Goal: Task Accomplishment & Management: Manage account settings

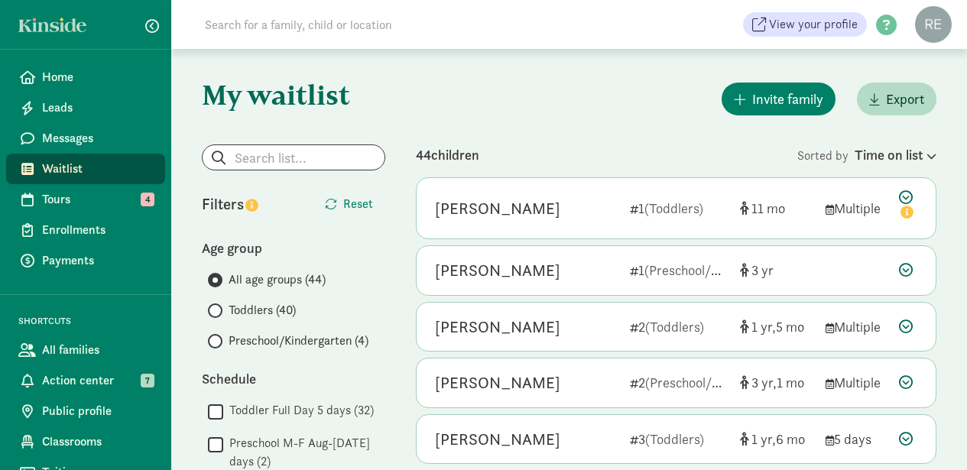
click at [217, 313] on span at bounding box center [215, 311] width 15 height 15
click at [217, 313] on input "Toddlers (40)" at bounding box center [213, 311] width 10 height 10
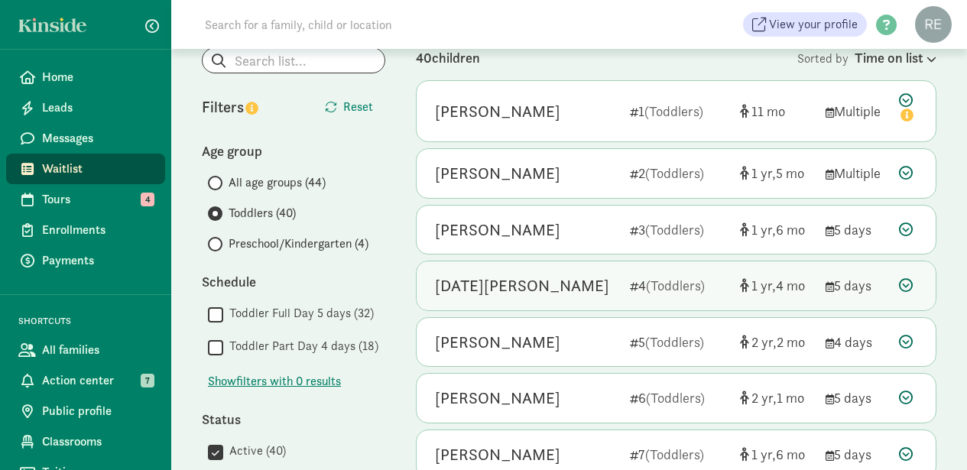
scroll to position [96, 0]
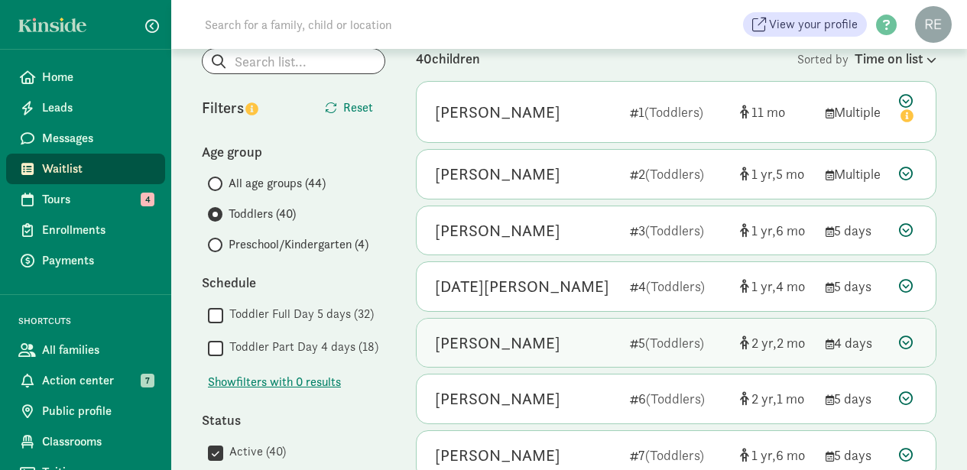
click at [533, 345] on div "[PERSON_NAME]" at bounding box center [526, 343] width 183 height 24
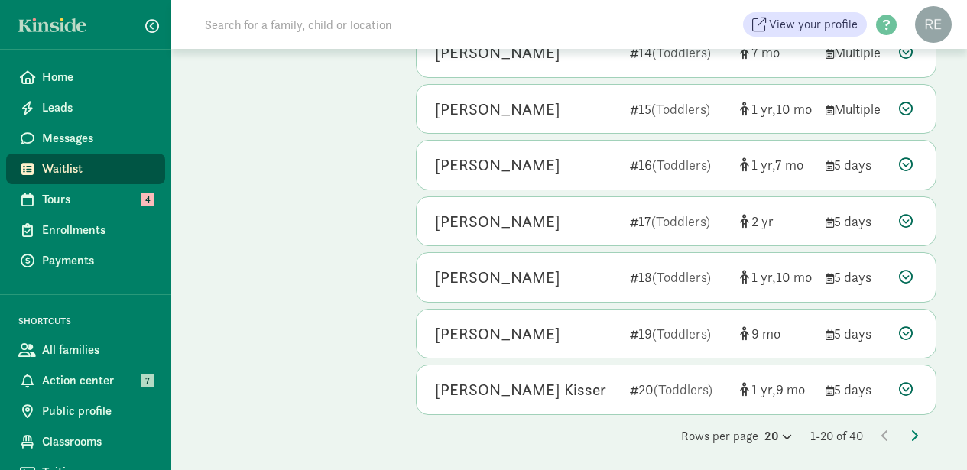
scroll to position [1217, 0]
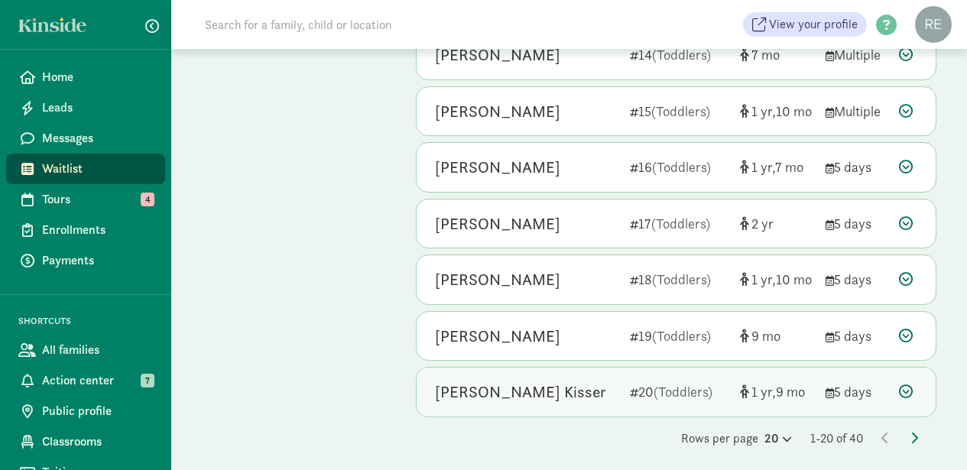
click at [587, 388] on div "Collins Kisser" at bounding box center [526, 392] width 183 height 24
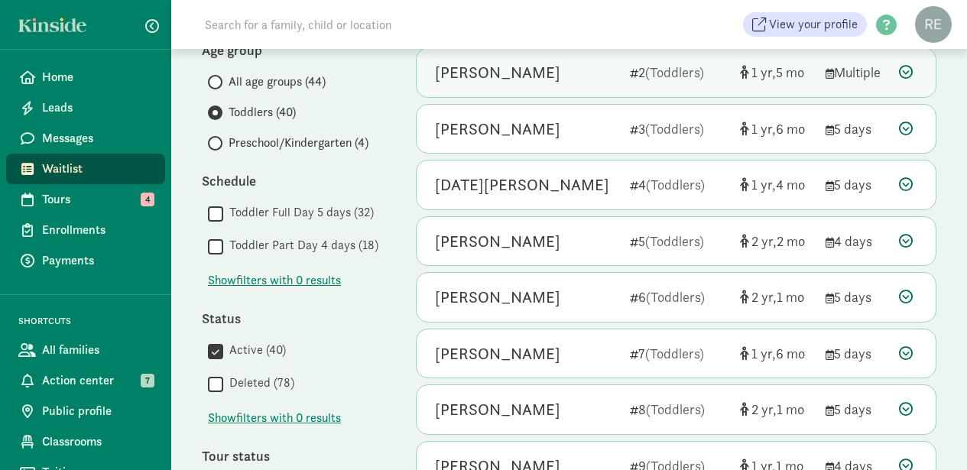
scroll to position [212, 0]
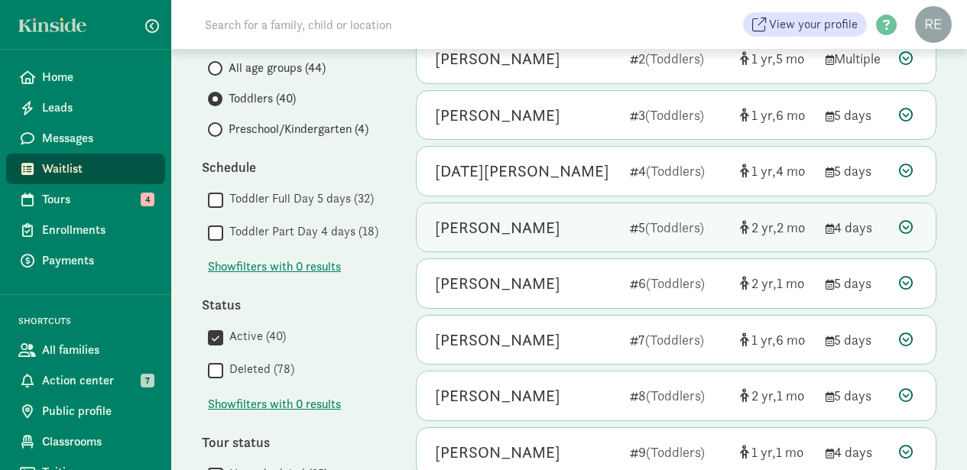
click at [570, 230] on div "[PERSON_NAME]" at bounding box center [526, 228] width 183 height 24
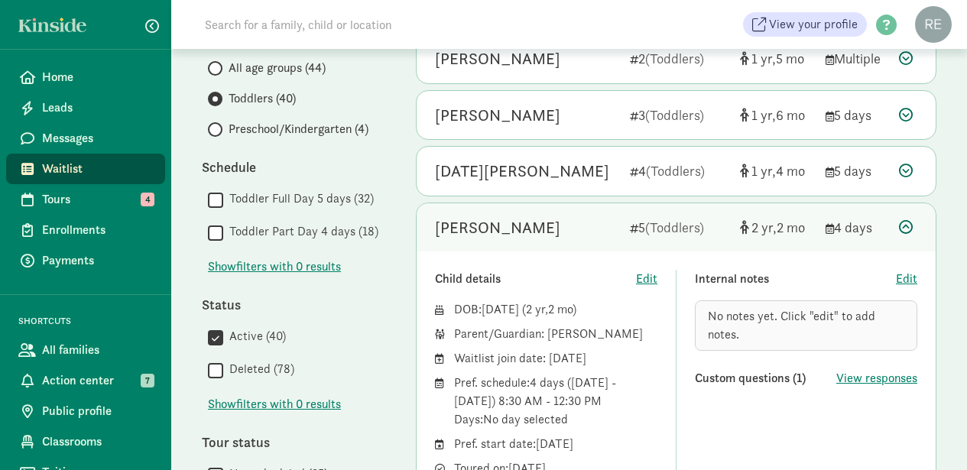
click at [570, 230] on div "[PERSON_NAME]" at bounding box center [526, 228] width 183 height 24
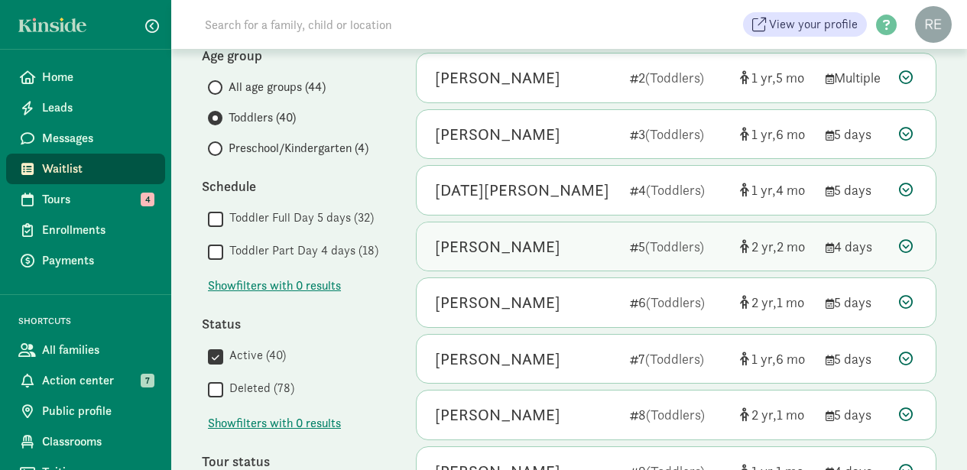
scroll to position [193, 0]
click at [570, 230] on div "Eva Ferguson 5 (Toddlers) 2 2 4 days" at bounding box center [676, 247] width 519 height 49
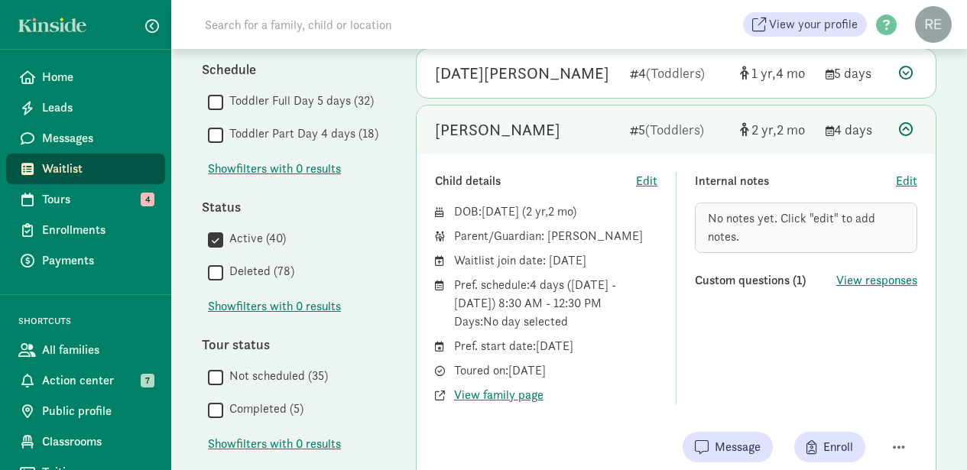
scroll to position [311, 0]
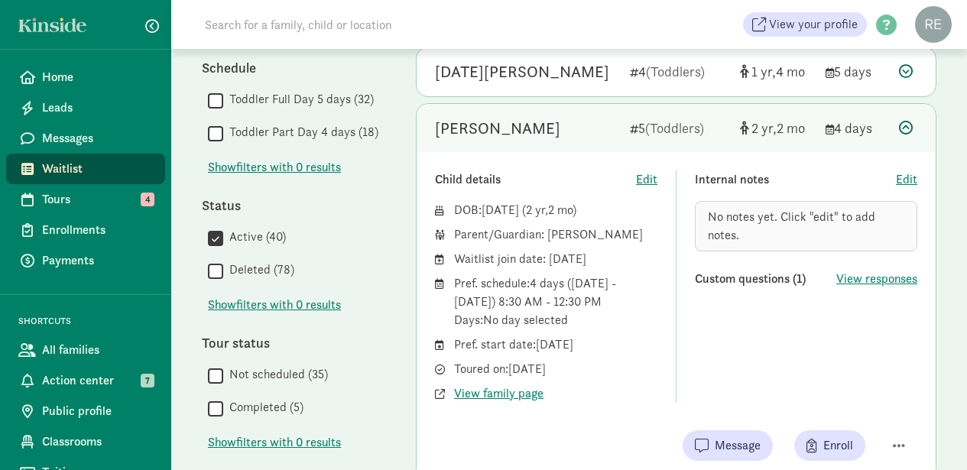
click at [65, 168] on span "Waitlist" at bounding box center [97, 169] width 111 height 18
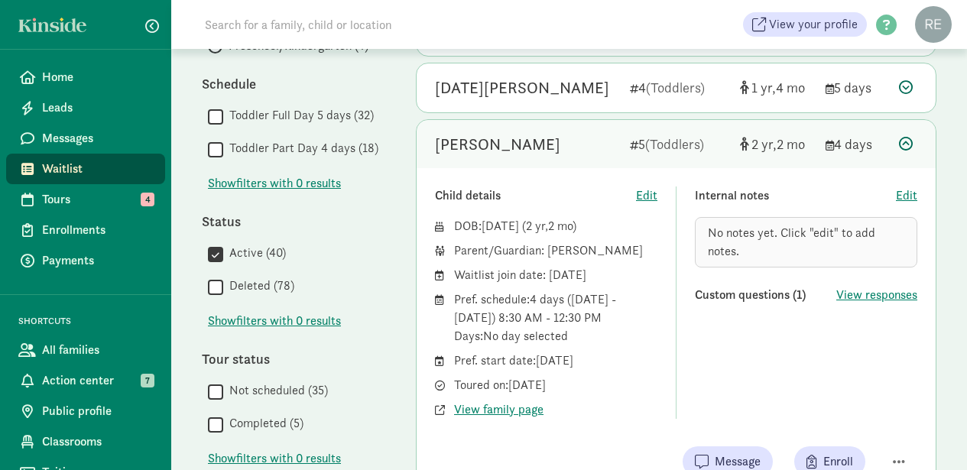
scroll to position [297, 0]
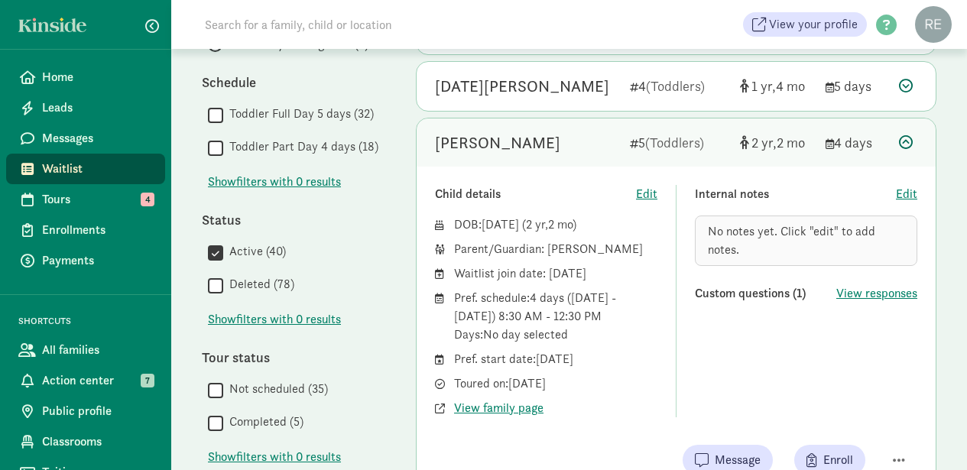
click at [358, 276] on div " Deleted (78)" at bounding box center [296, 285] width 177 height 21
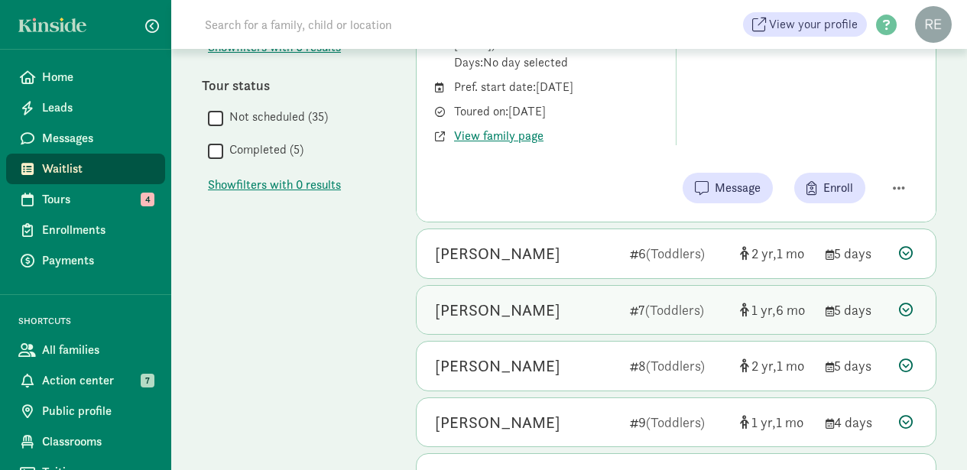
scroll to position [574, 0]
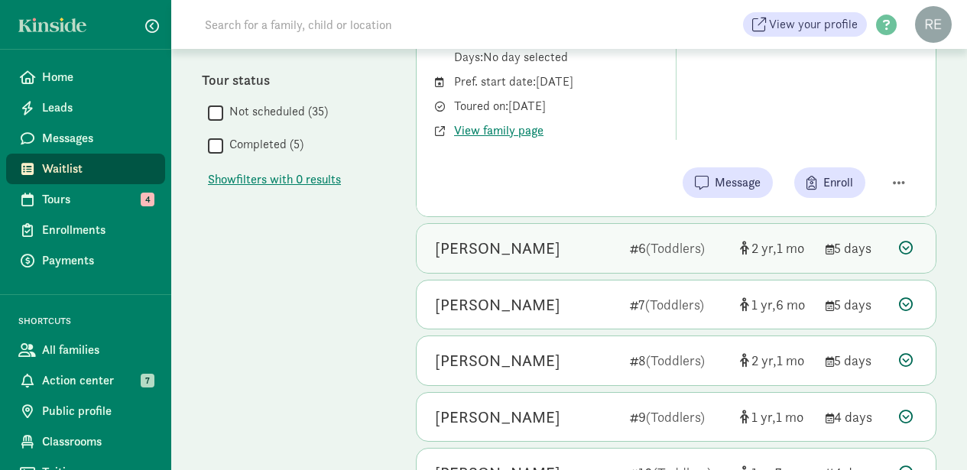
click at [908, 247] on icon at bounding box center [906, 248] width 14 height 14
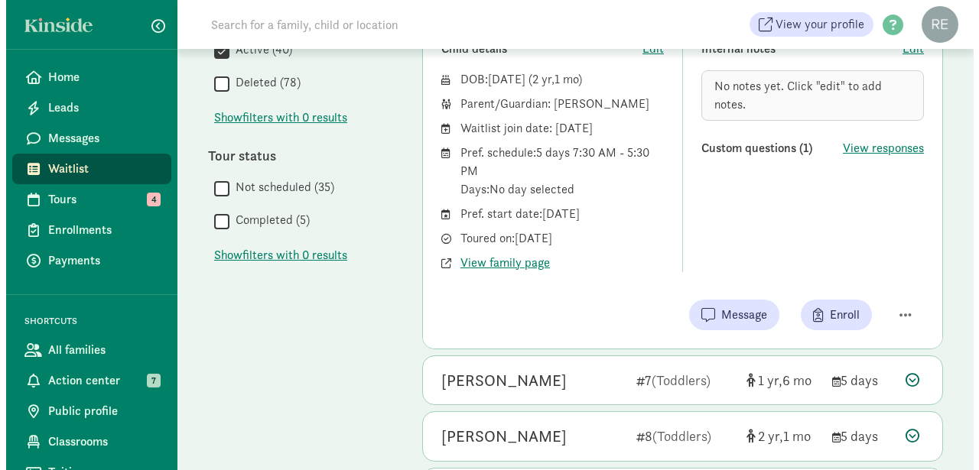
scroll to position [499, 0]
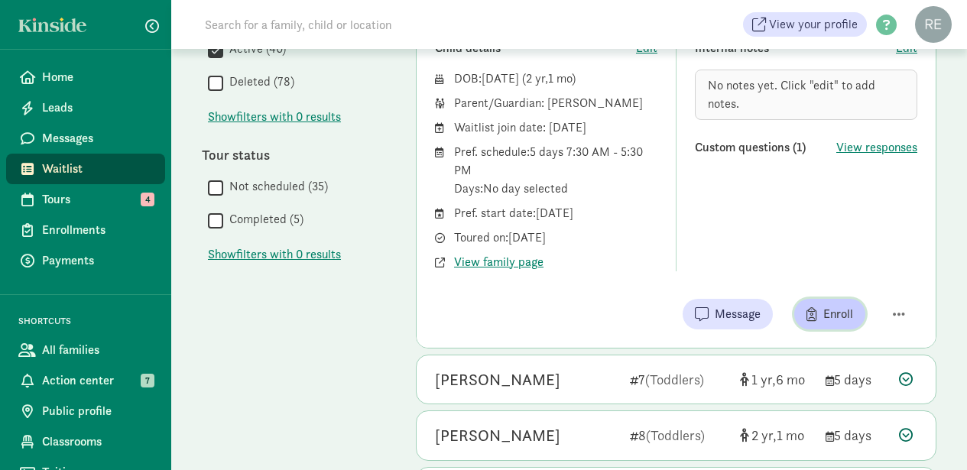
click at [846, 308] on span "Enroll" at bounding box center [839, 314] width 30 height 18
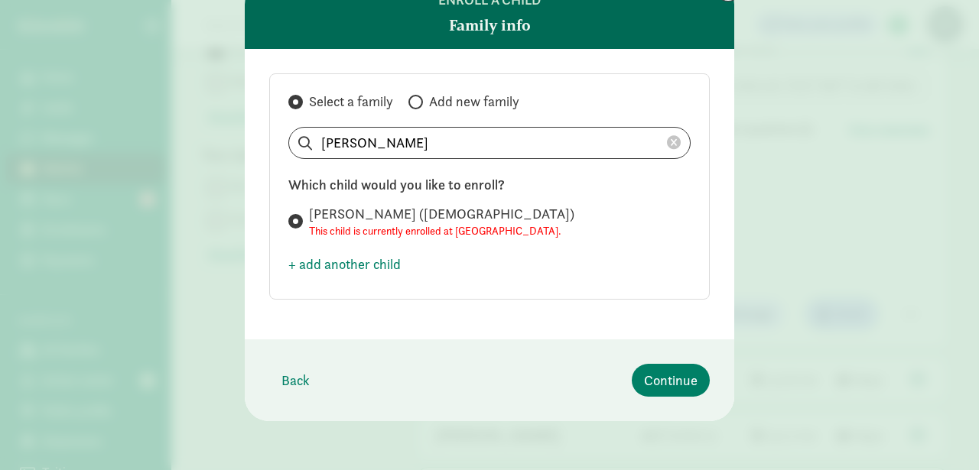
scroll to position [69, 0]
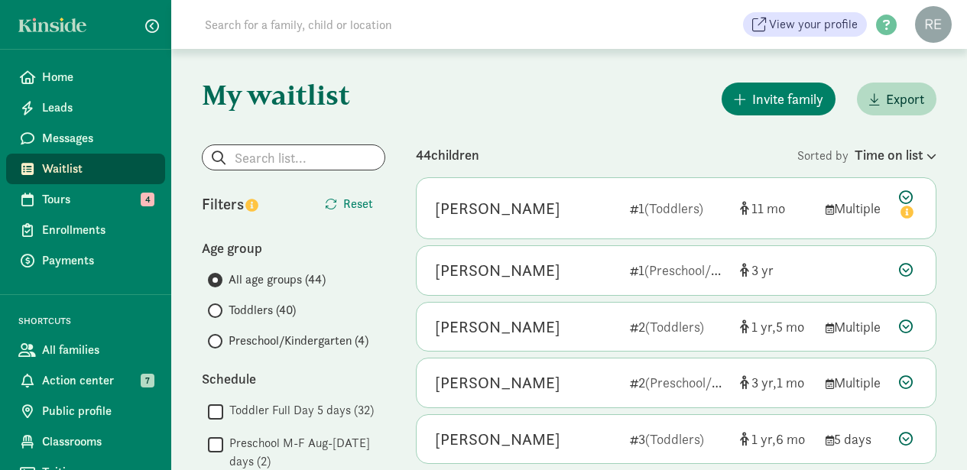
click at [217, 310] on span at bounding box center [215, 311] width 15 height 15
click at [217, 310] on input "Toddlers (40)" at bounding box center [213, 311] width 10 height 10
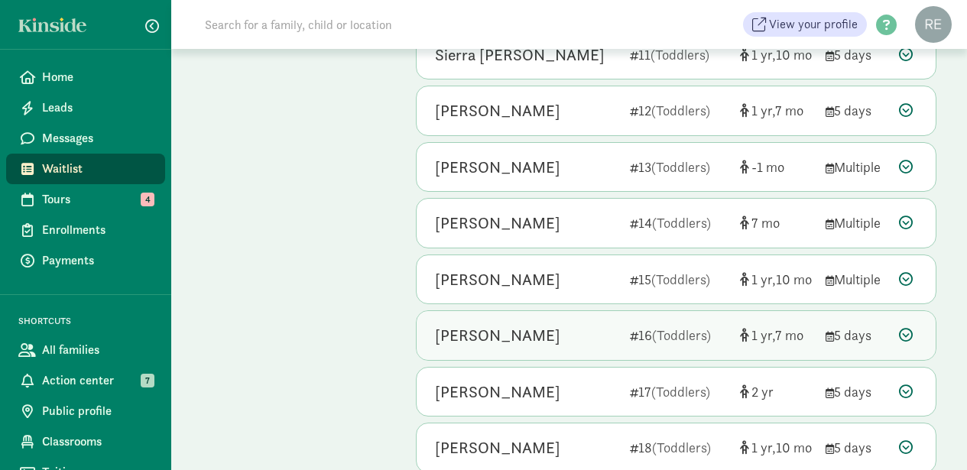
scroll to position [723, 0]
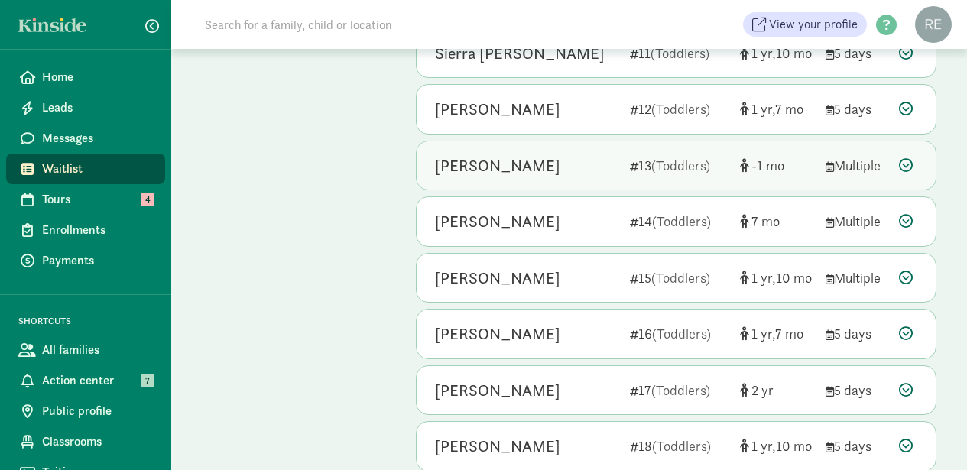
click at [607, 161] on div "[PERSON_NAME]" at bounding box center [526, 166] width 183 height 24
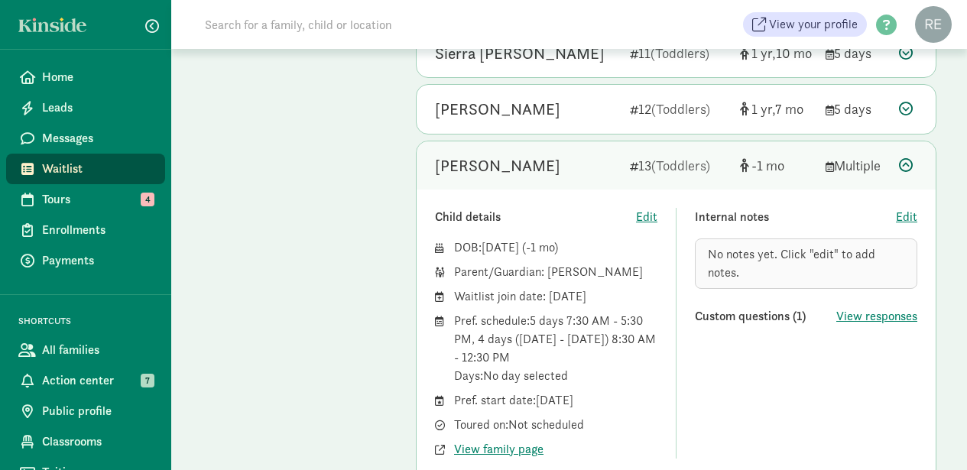
click at [402, 210] on div "My waitlist Invite family Export Show filters Toddlers Reset Filters Reset Age …" at bounding box center [569, 158] width 796 height 1665
click at [307, 155] on div "Show filters Toddlers Reset Filters Reset Age group All age groups (44) Toddler…" at bounding box center [294, 190] width 184 height 1539
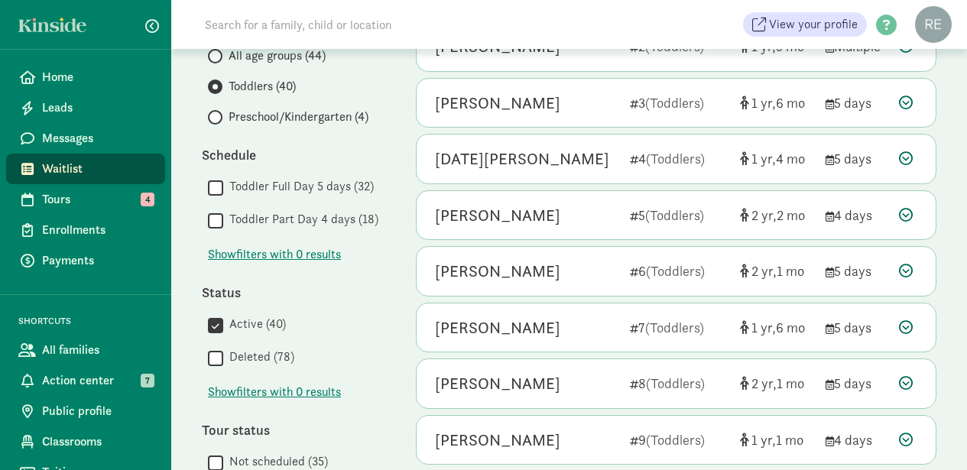
scroll to position [222, 0]
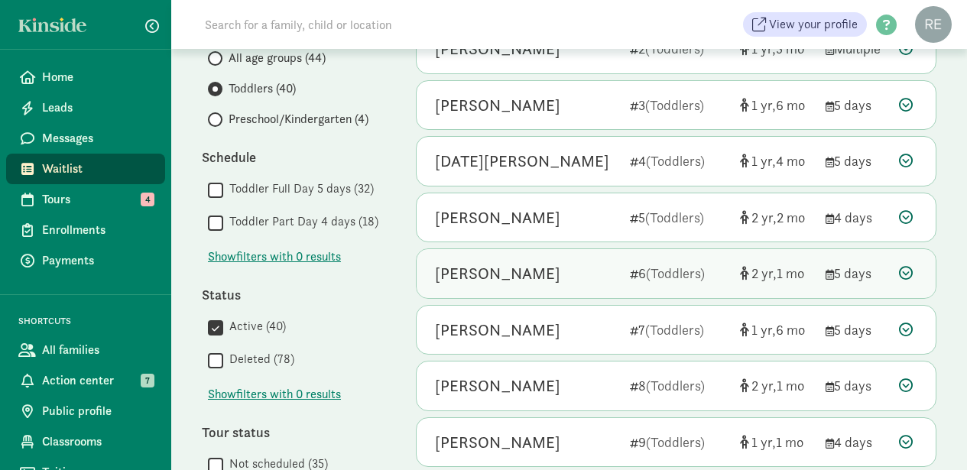
click at [493, 278] on div "[PERSON_NAME]" at bounding box center [497, 274] width 125 height 24
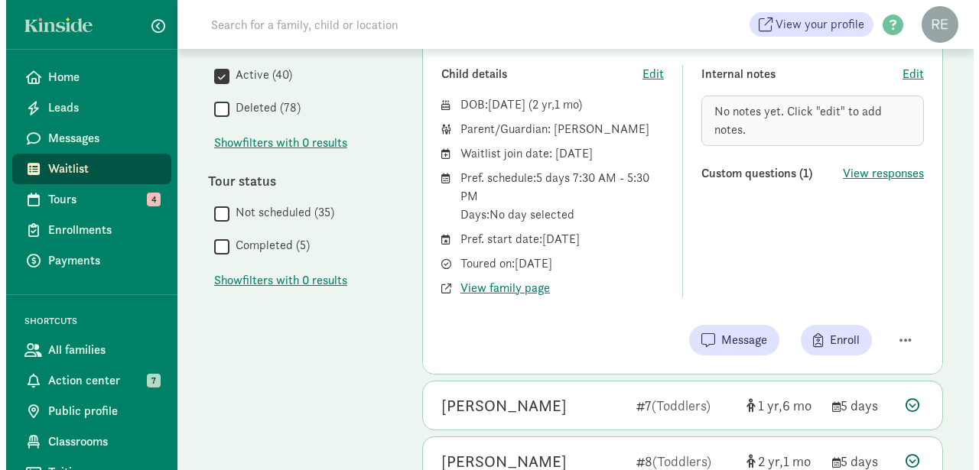
scroll to position [477, 0]
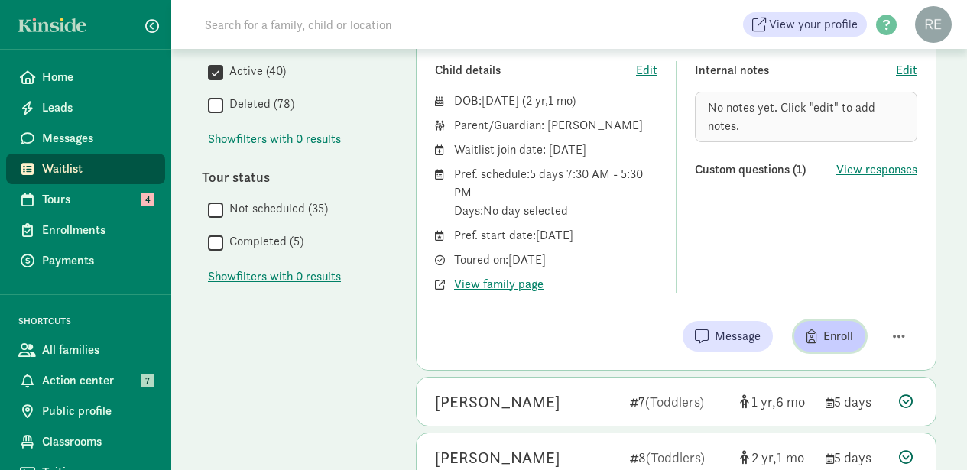
click at [824, 343] on button "Enroll" at bounding box center [829, 336] width 71 height 31
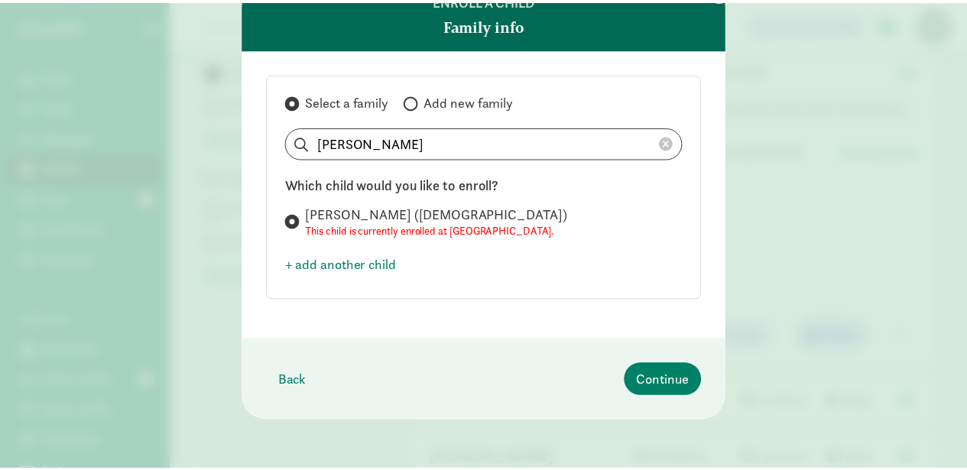
scroll to position [69, 0]
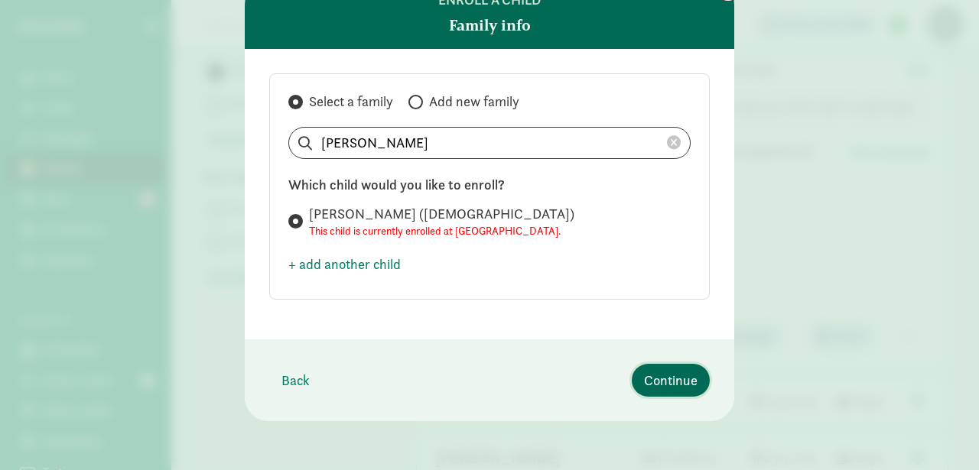
click at [645, 384] on span "Continue" at bounding box center [671, 380] width 54 height 21
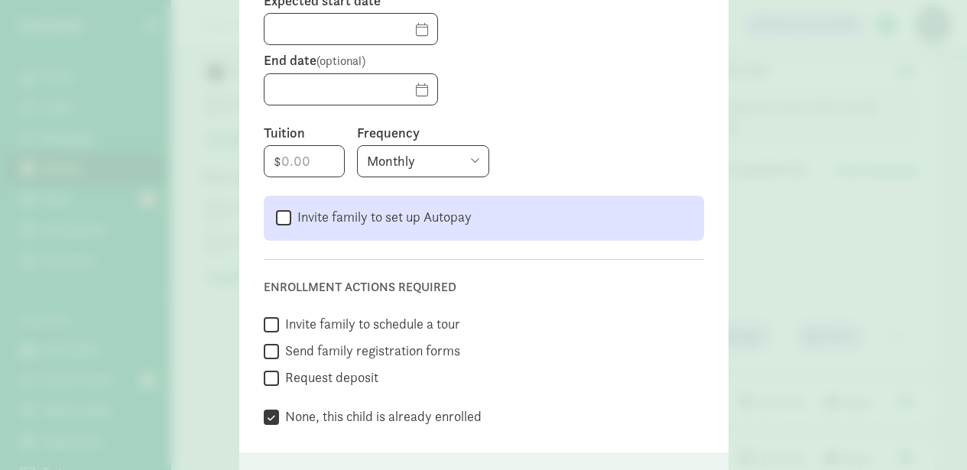
scroll to position [270, 0]
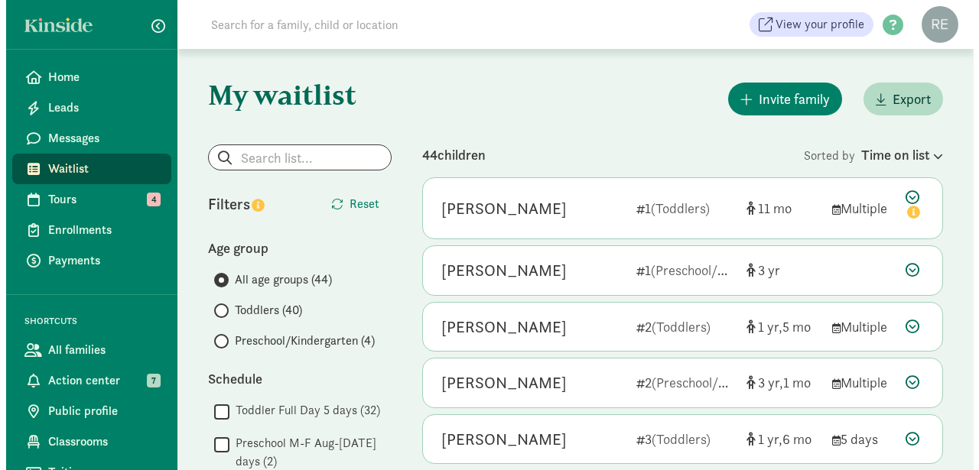
scroll to position [648, 0]
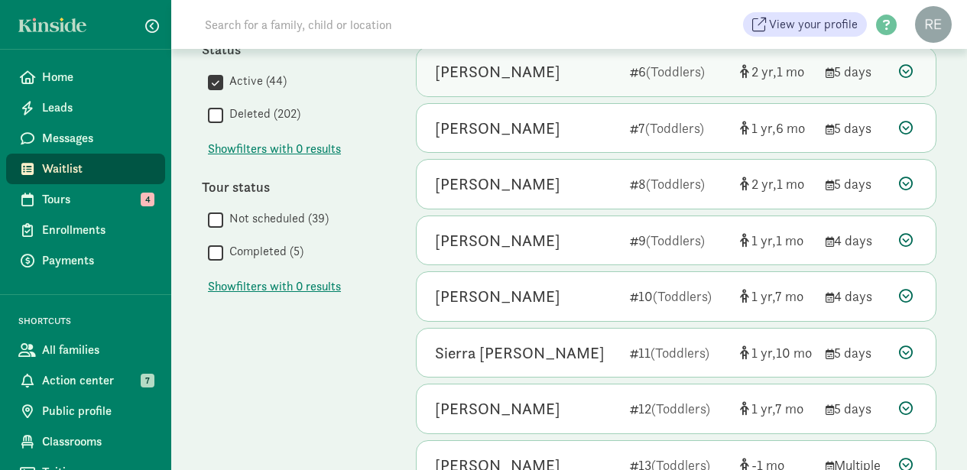
click at [909, 69] on icon at bounding box center [906, 71] width 14 height 14
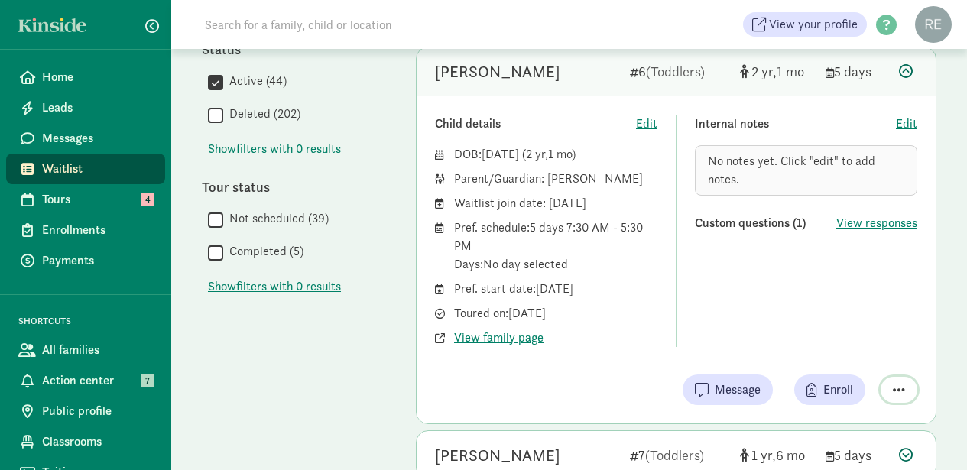
click at [899, 386] on span "button" at bounding box center [899, 390] width 12 height 14
click at [816, 346] on div "Remove from list" at bounding box center [845, 351] width 119 height 18
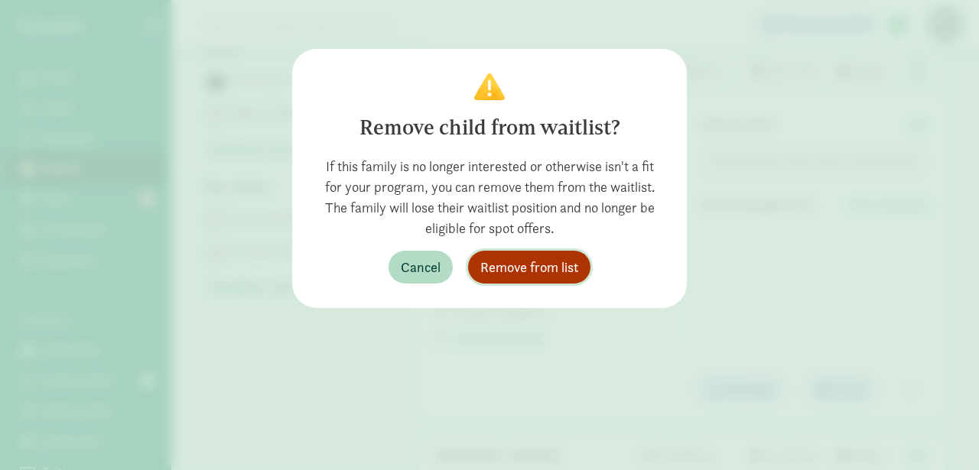
click at [518, 264] on span "Remove from list" at bounding box center [529, 267] width 98 height 21
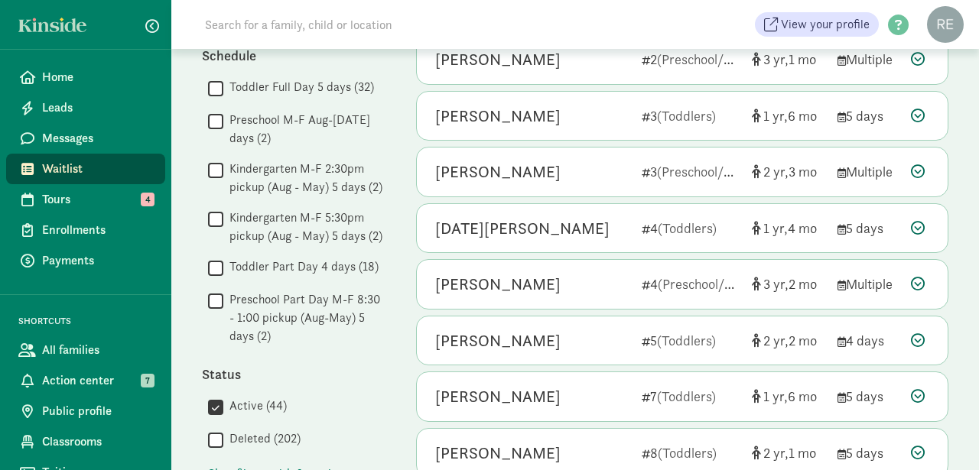
scroll to position [304, 0]
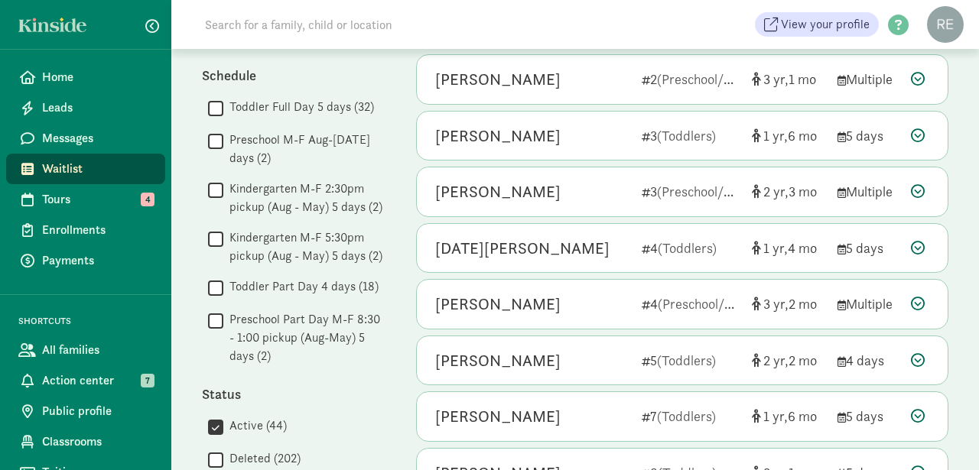
click at [89, 168] on span "Waitlist" at bounding box center [97, 169] width 111 height 18
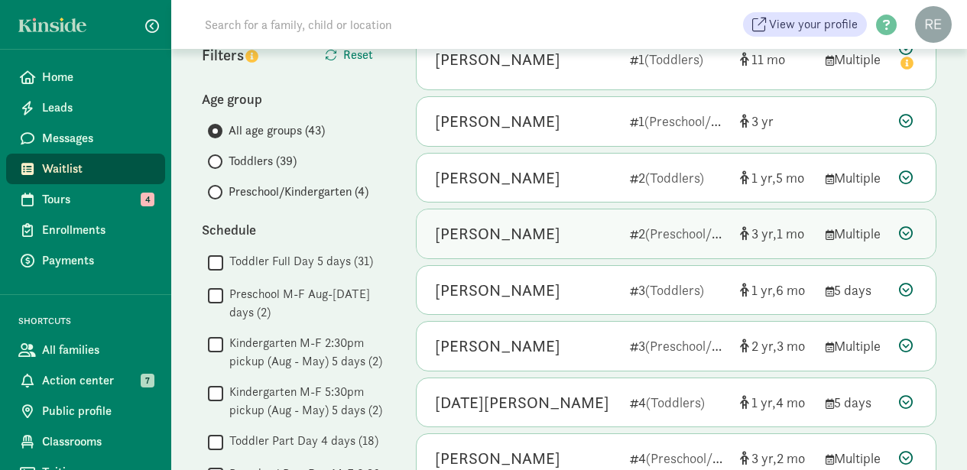
scroll to position [151, 0]
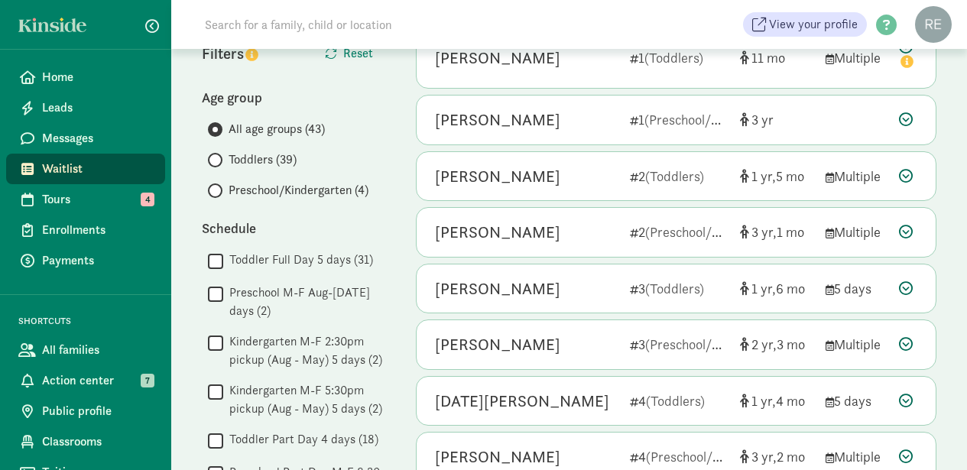
click at [217, 161] on span at bounding box center [215, 160] width 15 height 15
click at [217, 161] on input "Toddlers (39)" at bounding box center [213, 160] width 10 height 10
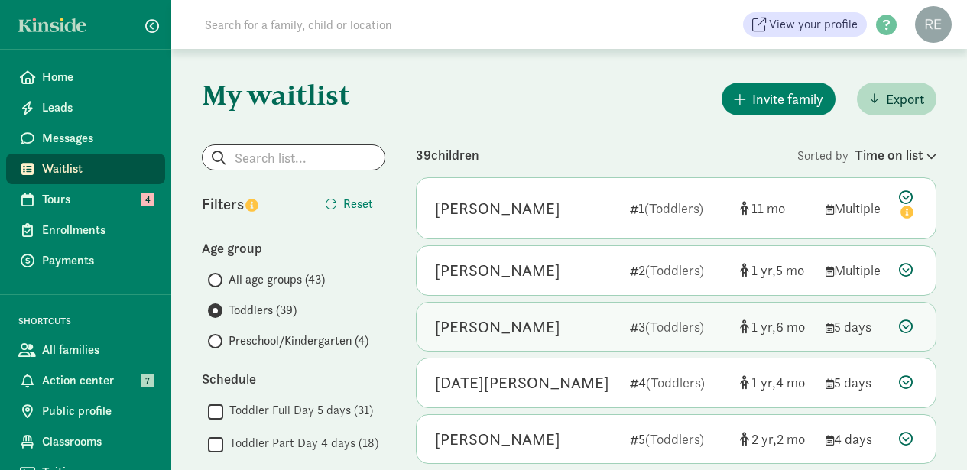
scroll to position [0, 0]
click at [588, 324] on div "[PERSON_NAME]" at bounding box center [526, 327] width 183 height 24
